Goal: Entertainment & Leisure: Consume media (video, audio)

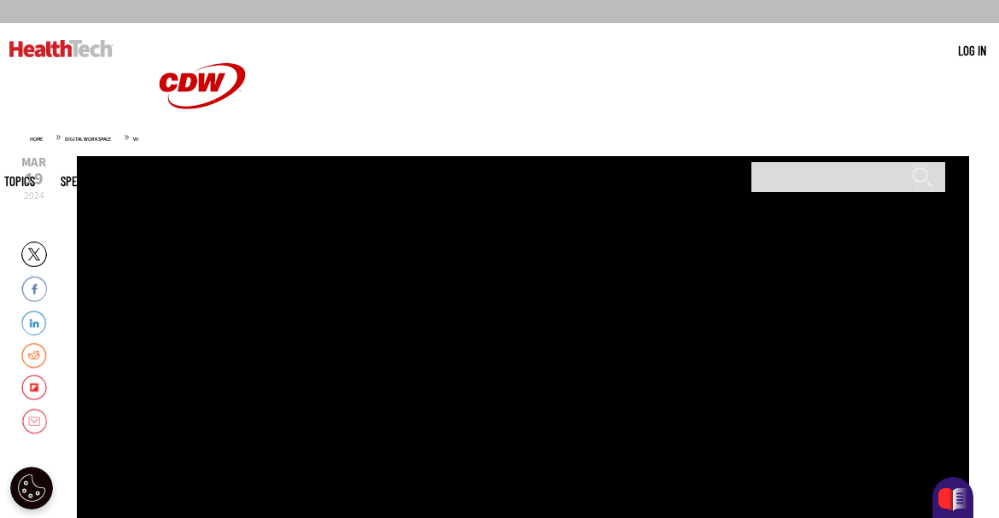
scroll to position [172, 0]
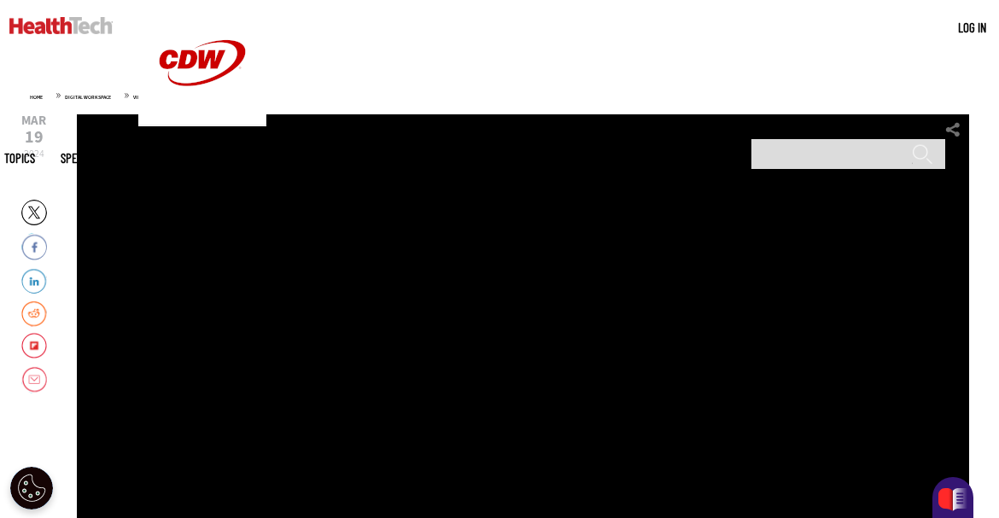
click at [520, 371] on div "Play or Pause Video" at bounding box center [523, 370] width 68 height 68
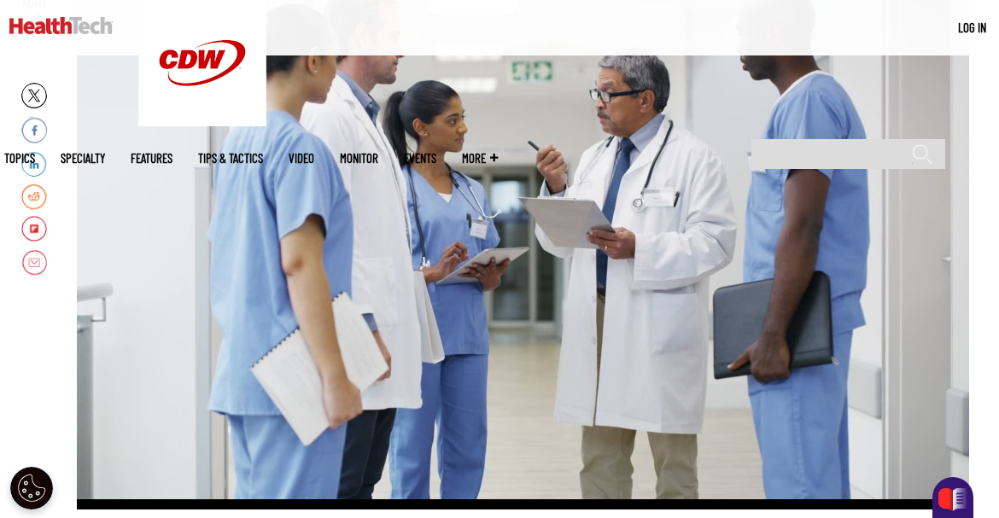
scroll to position [287, 0]
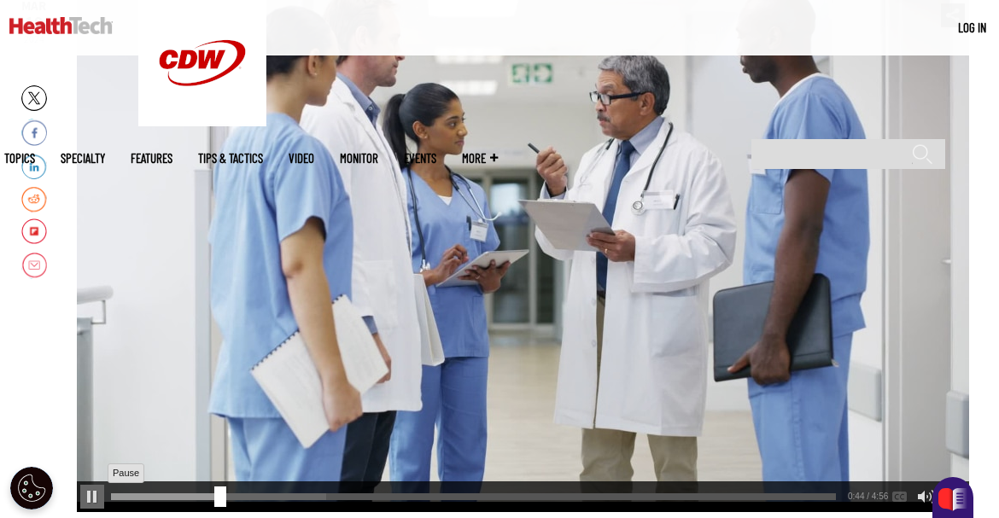
click at [90, 498] on div "Pause" at bounding box center [92, 497] width 24 height 24
click at [511, 259] on div "Play or Pause Video" at bounding box center [523, 256] width 68 height 68
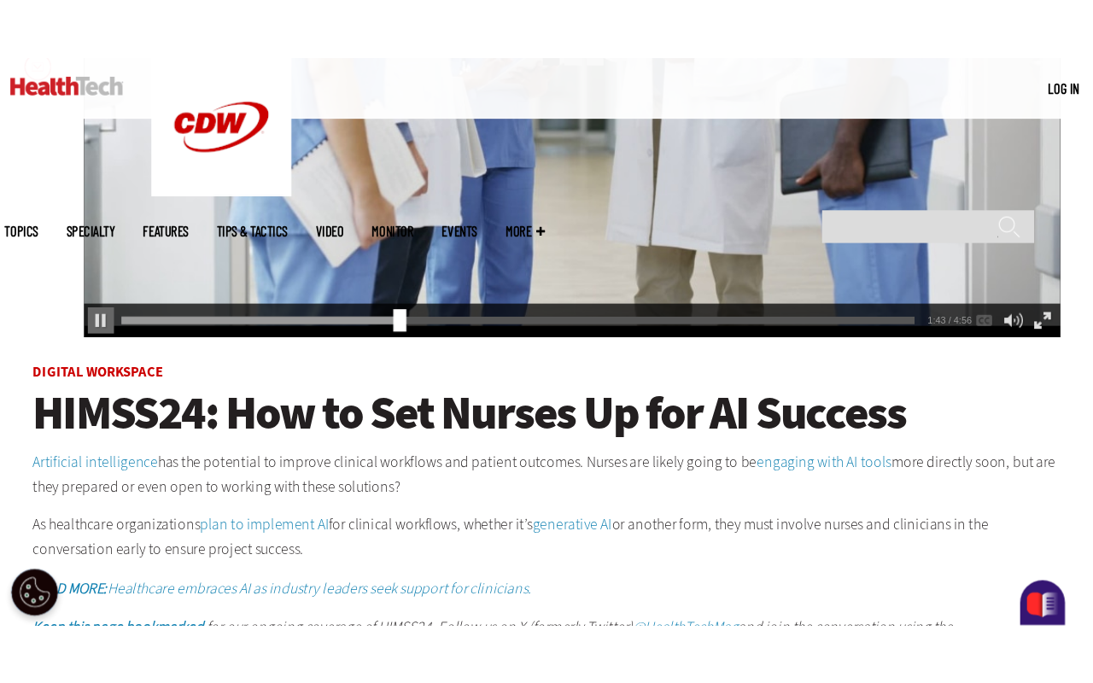
scroll to position [541, 0]
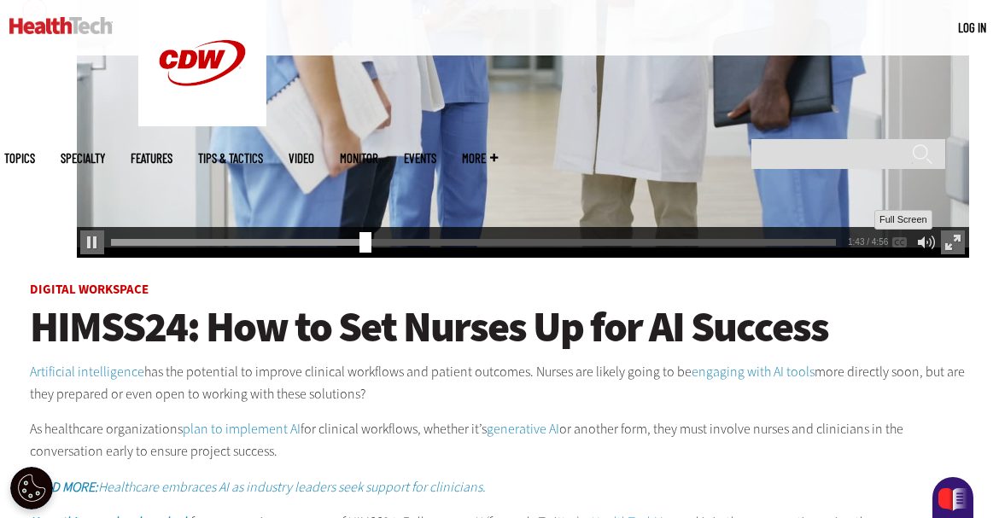
click at [948, 244] on div "Full Screen" at bounding box center [953, 243] width 24 height 24
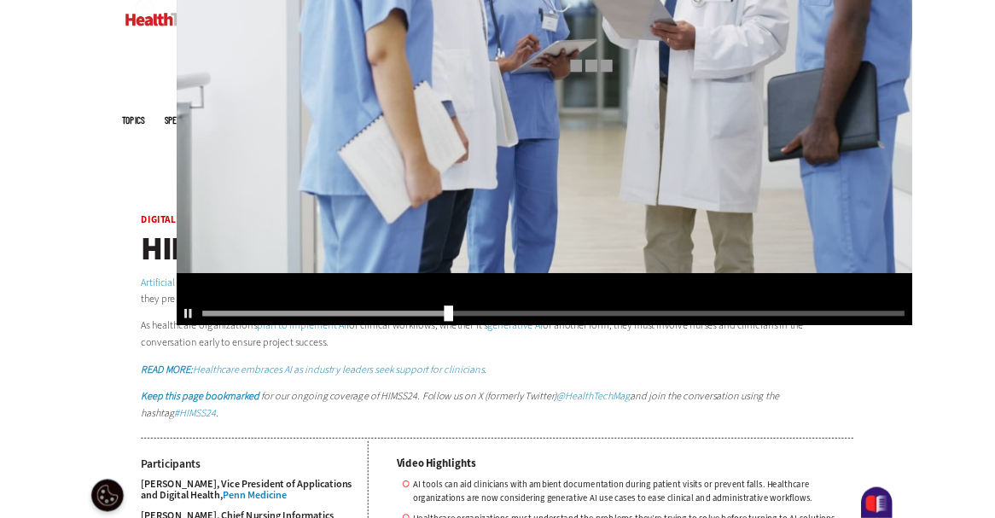
scroll to position [0, 0]
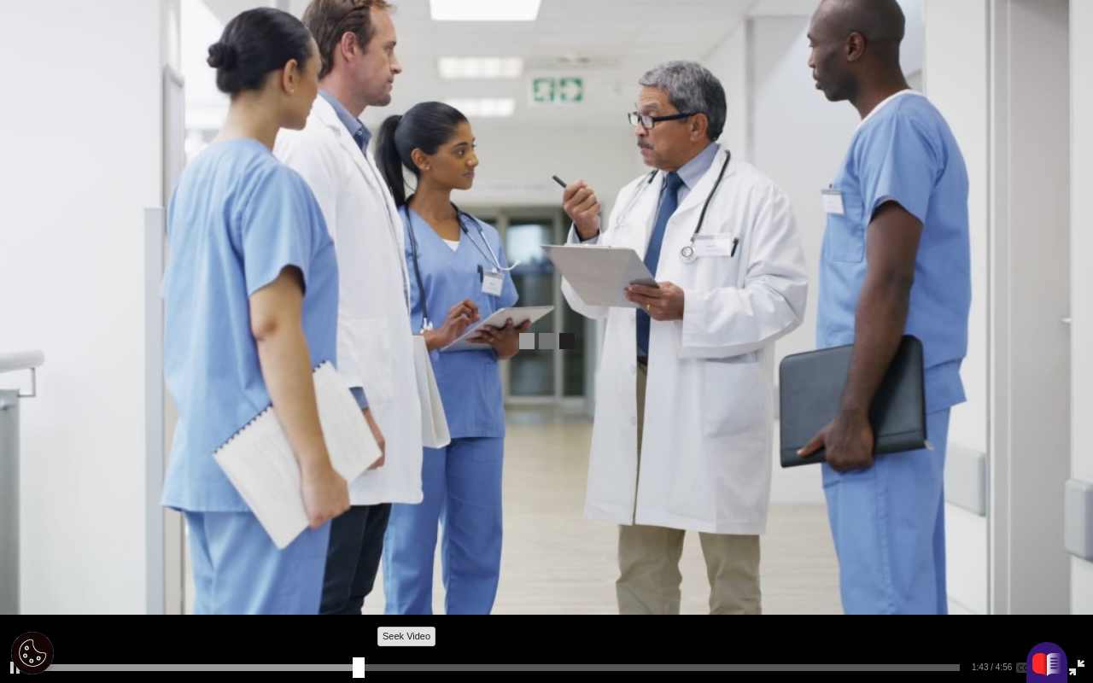
click at [359, 517] on div "Seek Video" at bounding box center [359, 667] width 12 height 20
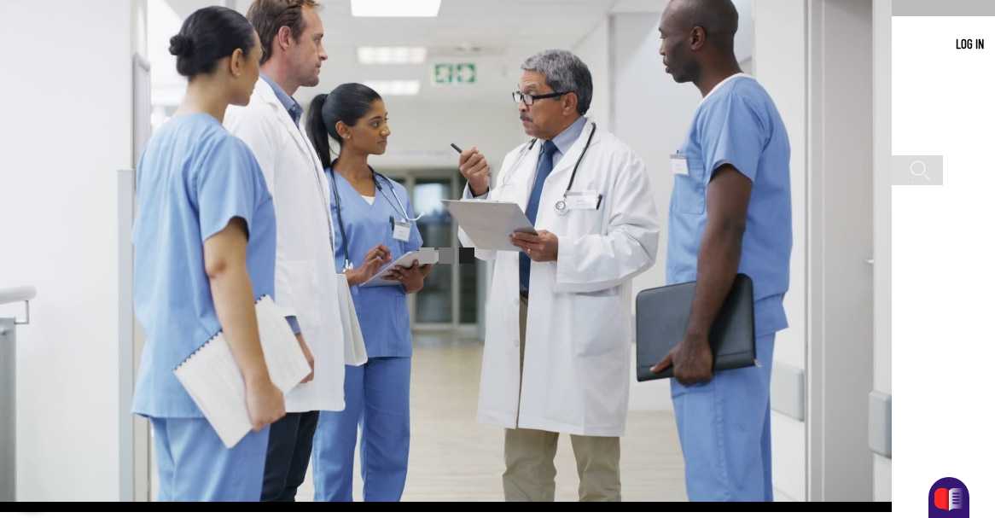
scroll to position [120, 0]
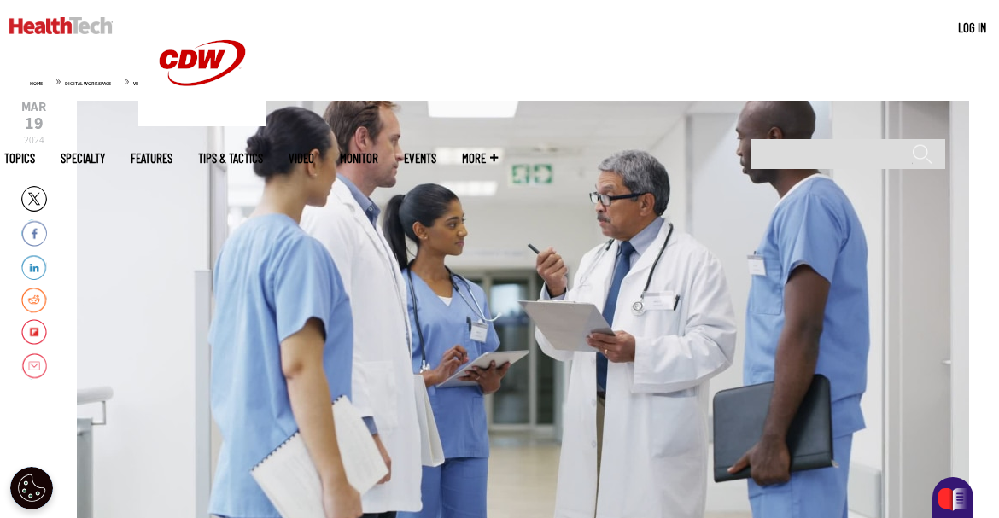
scroll to position [188, 0]
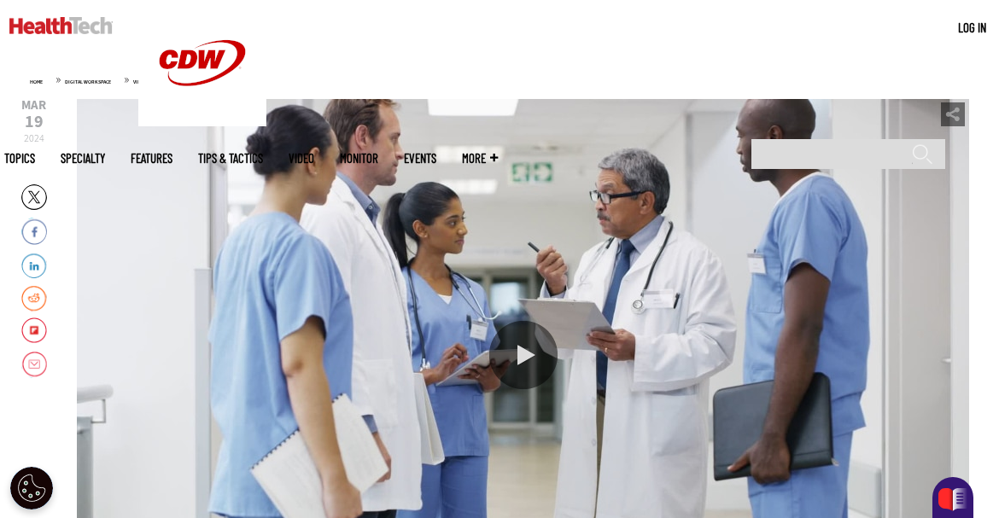
click at [523, 363] on div "Play or Pause Video" at bounding box center [523, 355] width 68 height 68
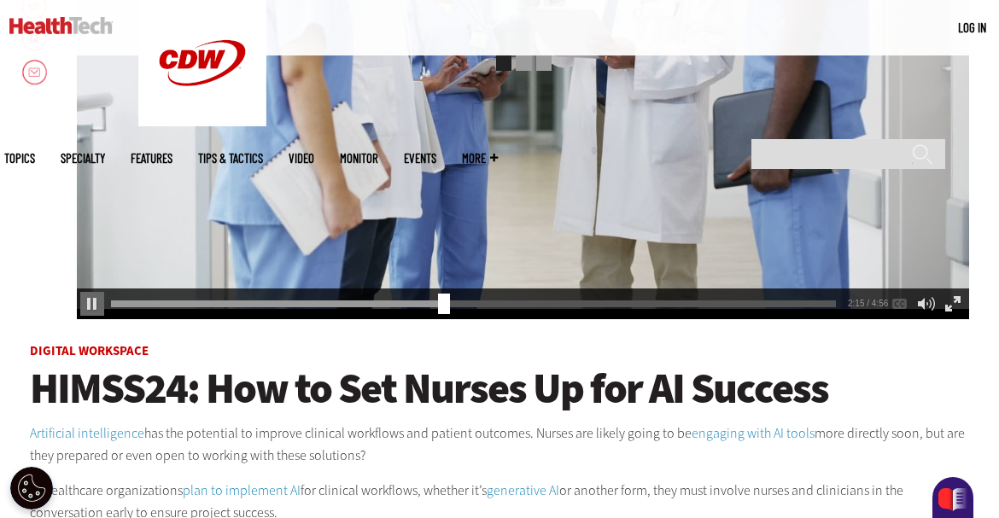
scroll to position [481, 0]
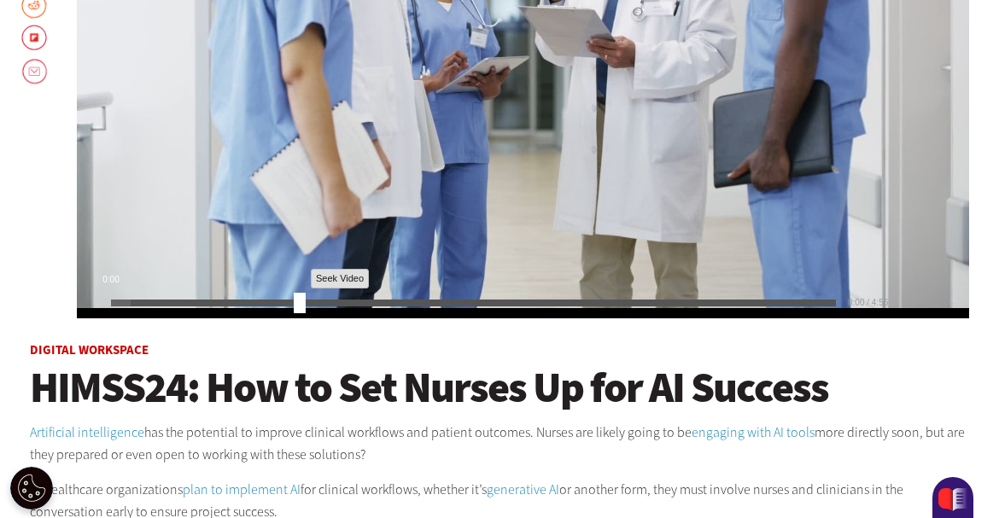
click at [294, 301] on div "0:00" at bounding box center [477, 300] width 732 height 1
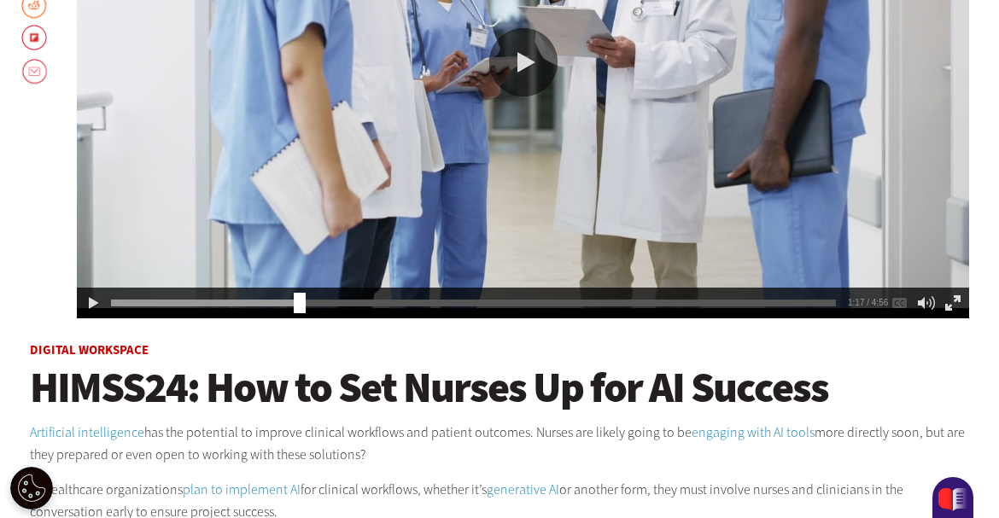
click at [533, 68] on div "Play or Pause Video" at bounding box center [523, 62] width 68 height 68
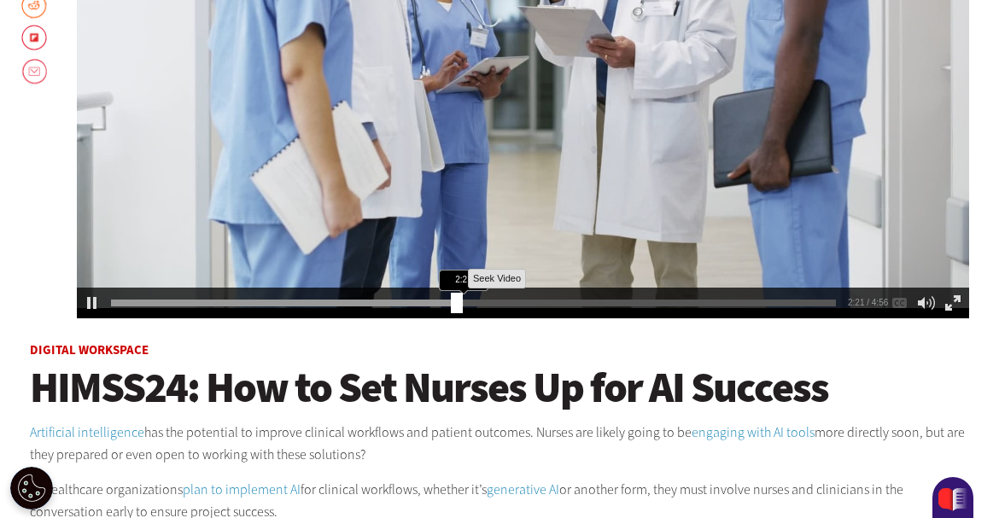
click at [451, 301] on div "2:21" at bounding box center [477, 300] width 732 height 1
click at [477, 301] on div "2:23" at bounding box center [477, 300] width 732 height 1
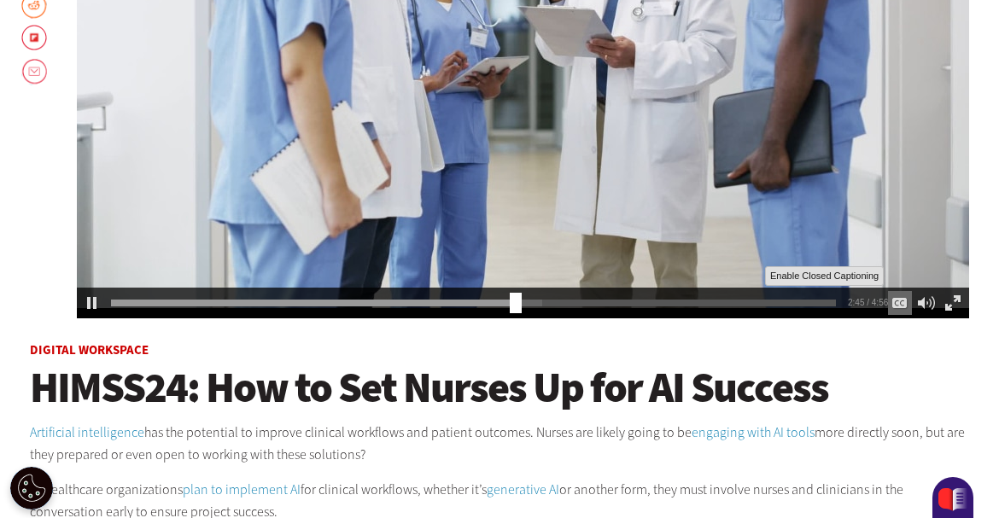
click at [899, 301] on div "Enable Closed Captioning" at bounding box center [900, 303] width 24 height 24
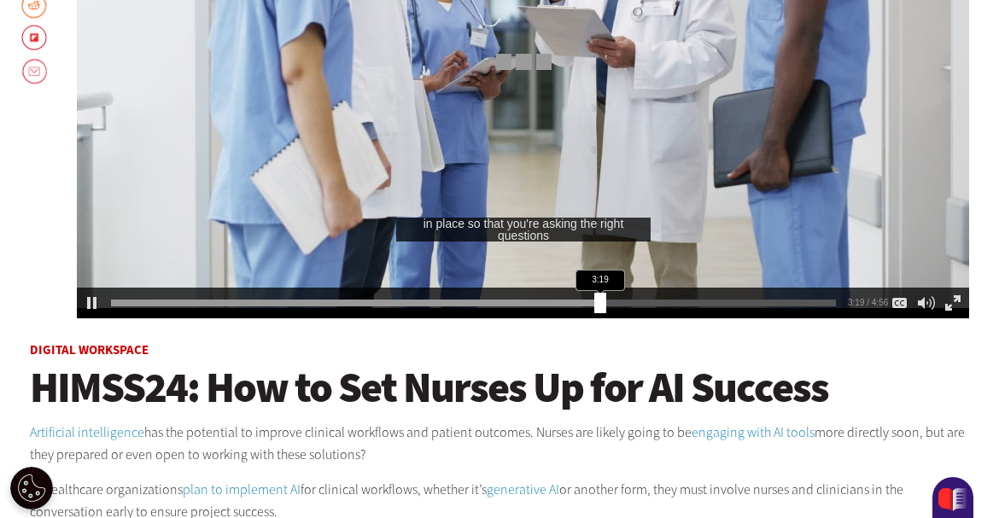
click at [606, 301] on div "Seek Video" at bounding box center [600, 303] width 12 height 20
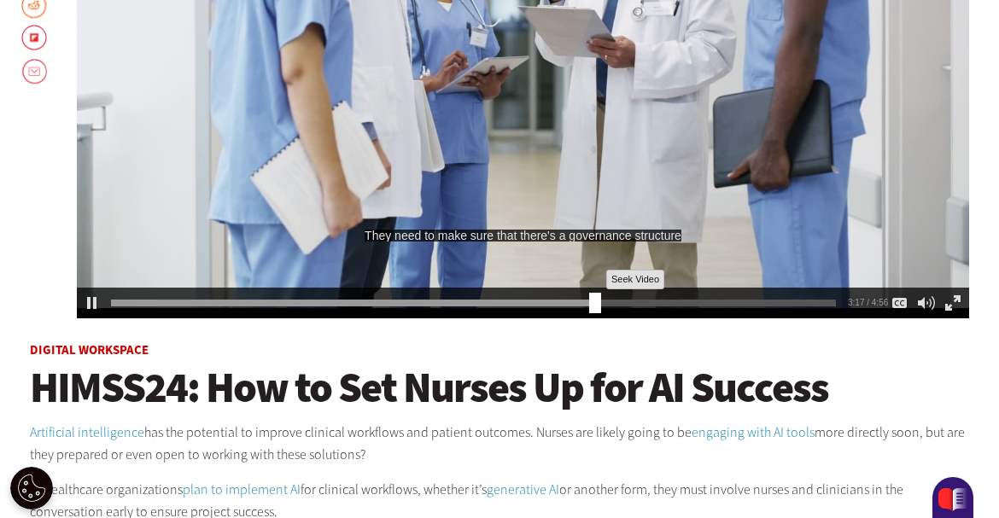
click at [589, 301] on div "3:17" at bounding box center [477, 300] width 732 height 1
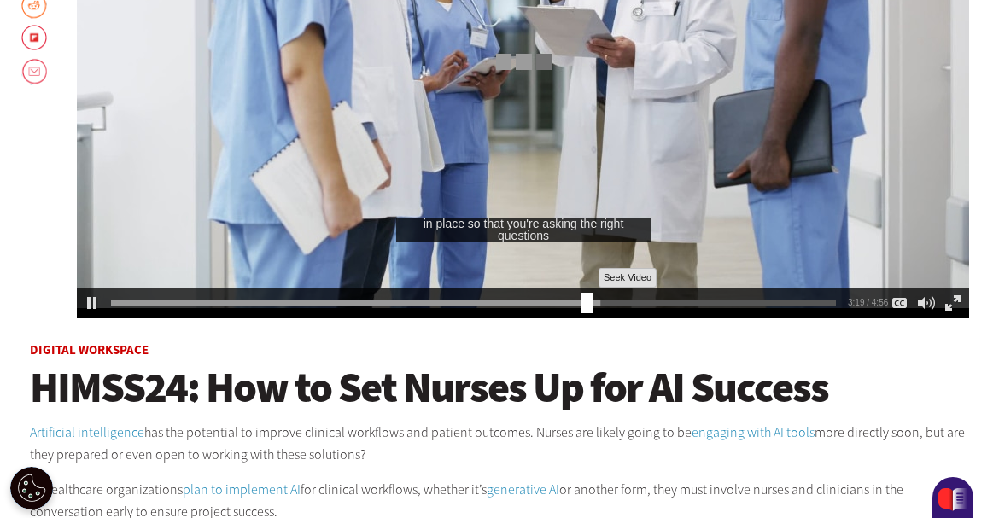
click at [581, 301] on div "3:19" at bounding box center [477, 300] width 732 height 1
click at [947, 306] on div "Full Screen" at bounding box center [953, 303] width 24 height 24
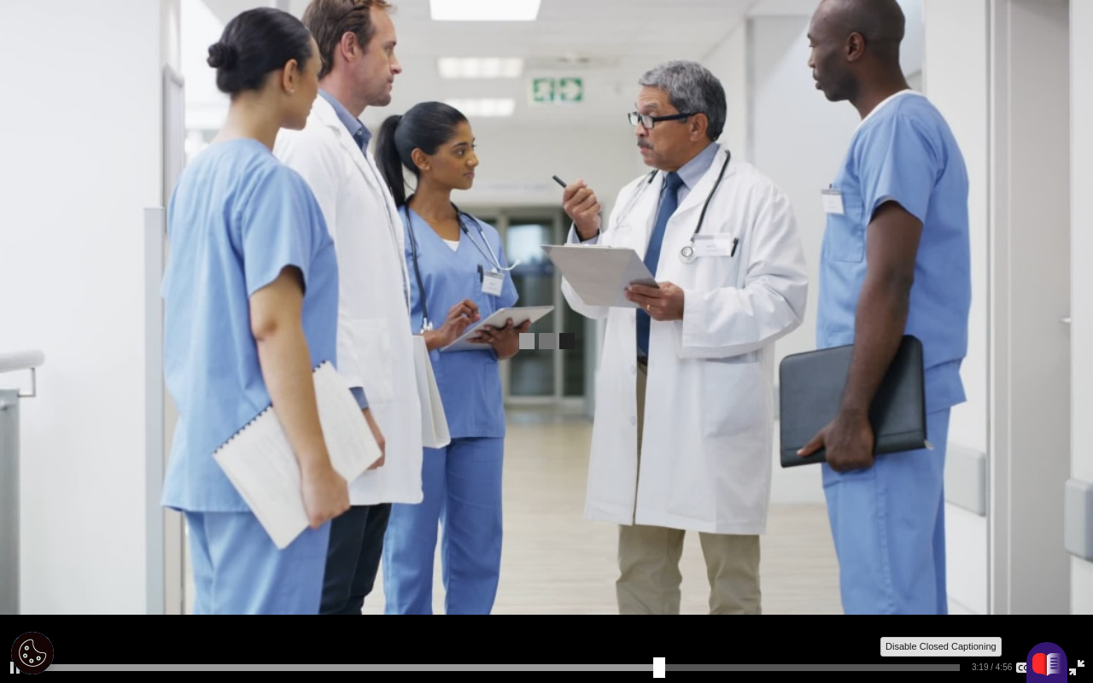
click at [998, 517] on div "Disable Closed Captioning" at bounding box center [1024, 668] width 24 height 24
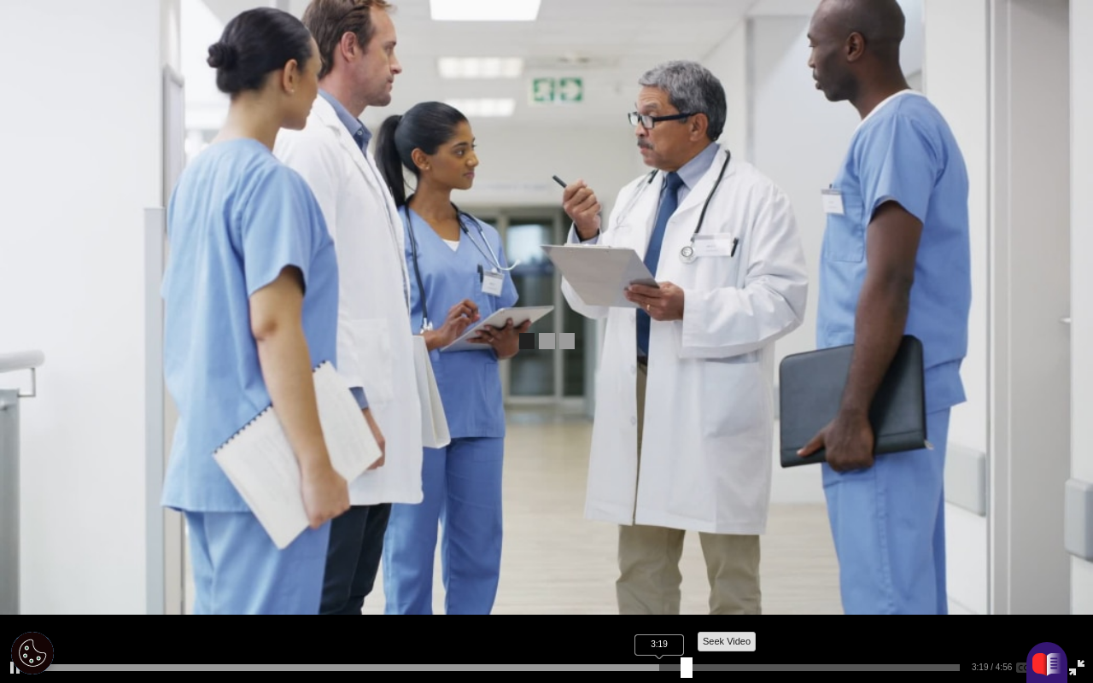
click at [680, 517] on div "3:19" at bounding box center [500, 664] width 932 height 1
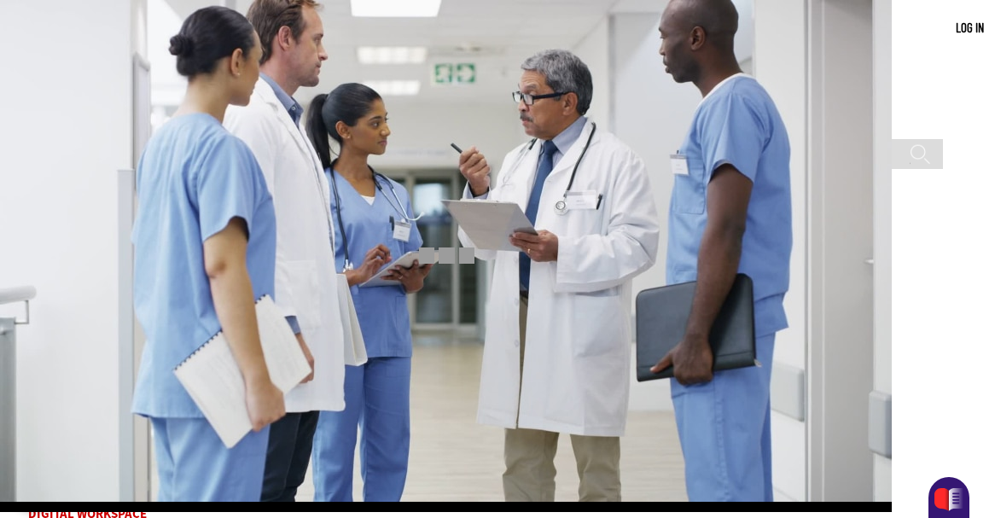
scroll to position [203, 0]
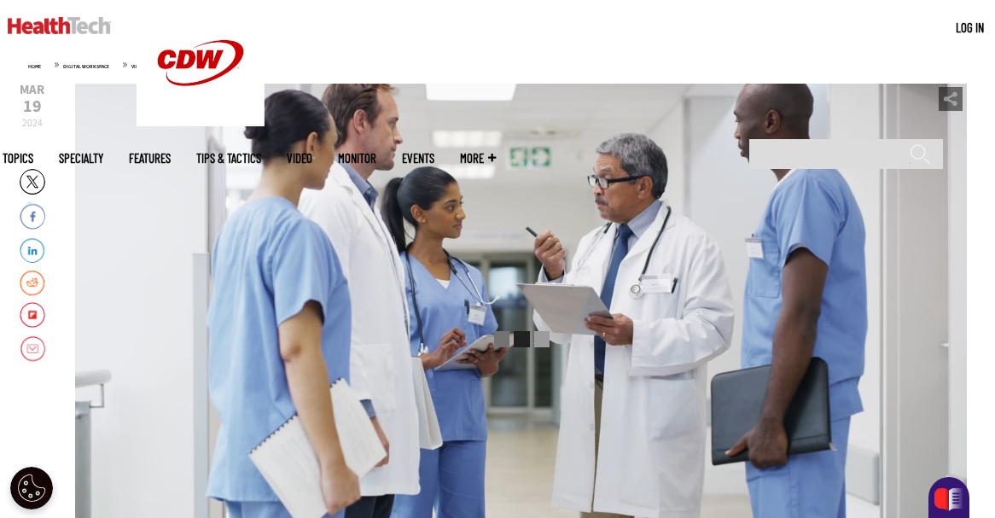
click at [391, 337] on div "Video viewer" at bounding box center [521, 340] width 892 height 512
